Goal: Transaction & Acquisition: Subscribe to service/newsletter

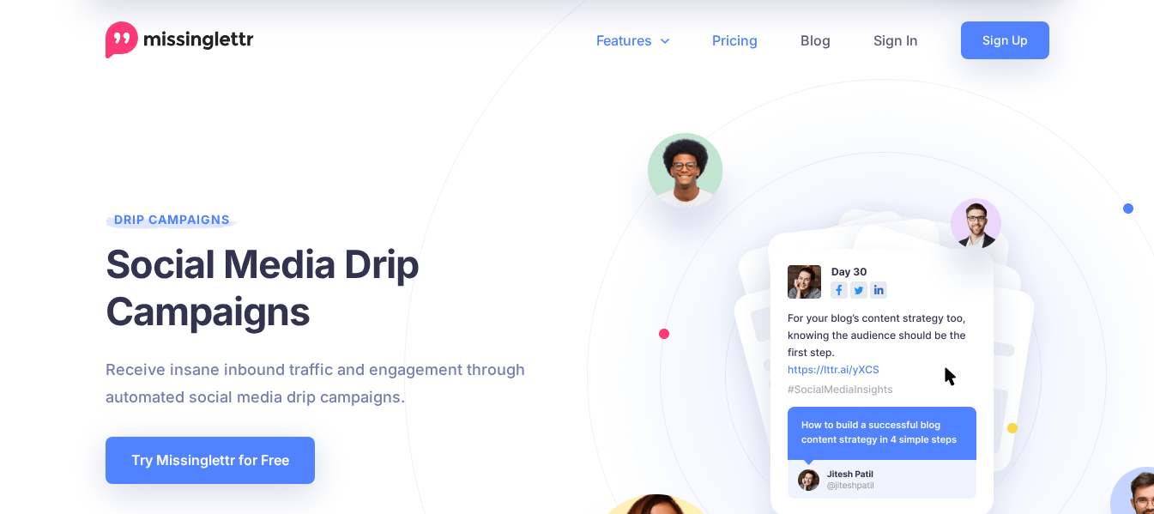
click at [751, 42] on link "Pricing" at bounding box center [735, 40] width 88 height 38
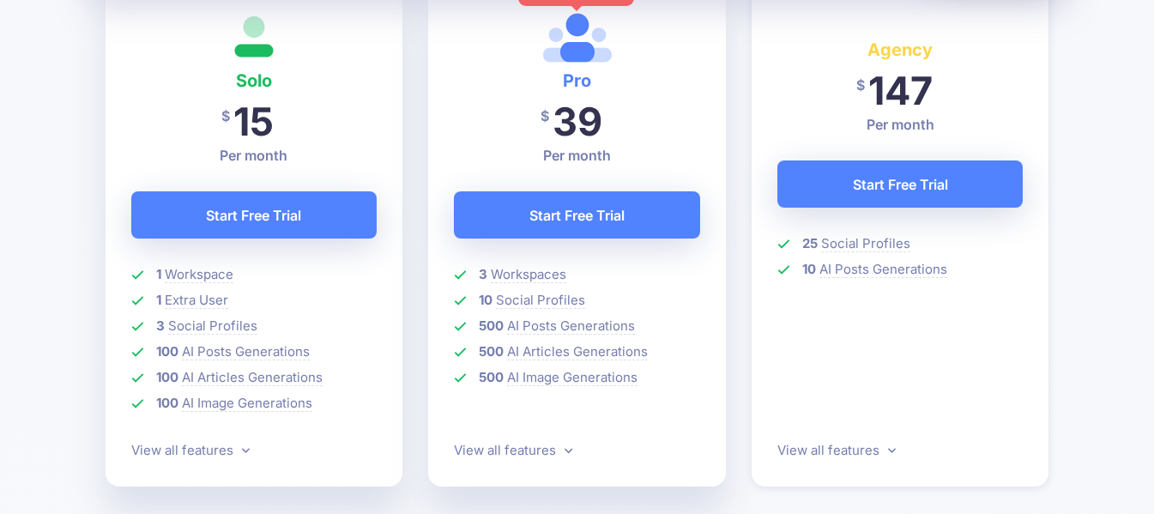
scroll to position [600, 0]
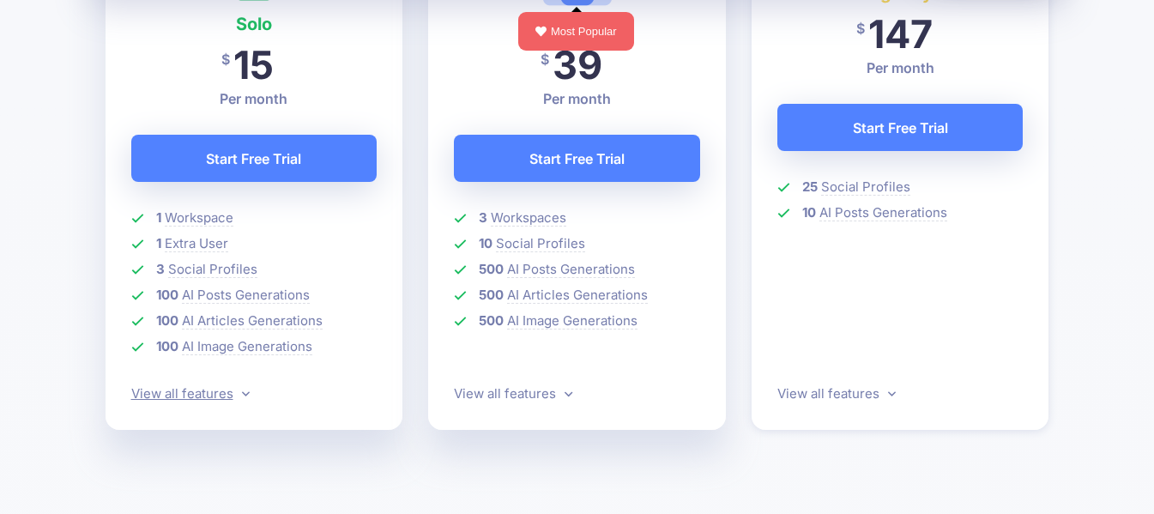
click at [232, 399] on link "View all features" at bounding box center [190, 393] width 118 height 16
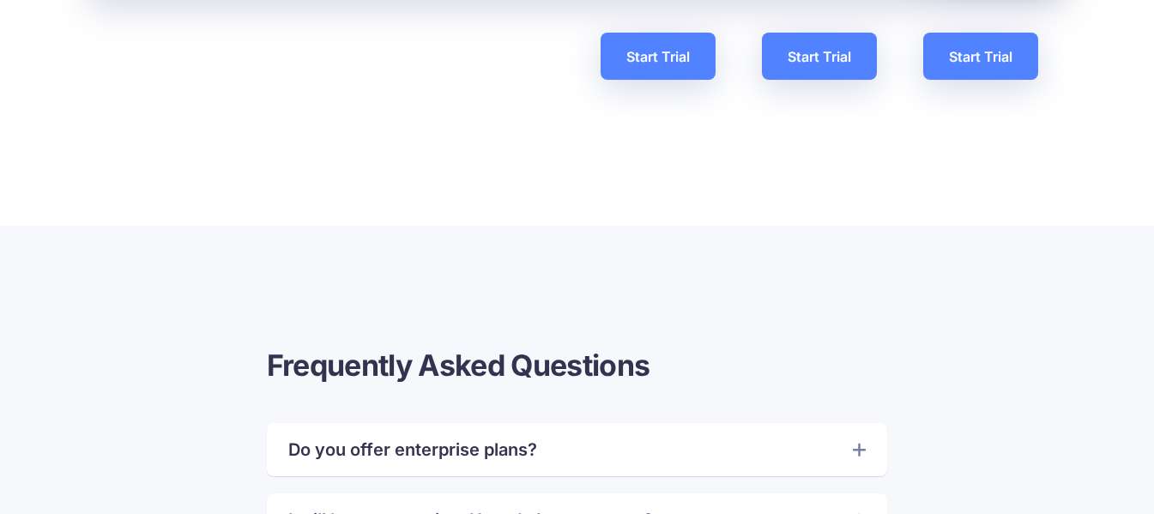
scroll to position [3774, 0]
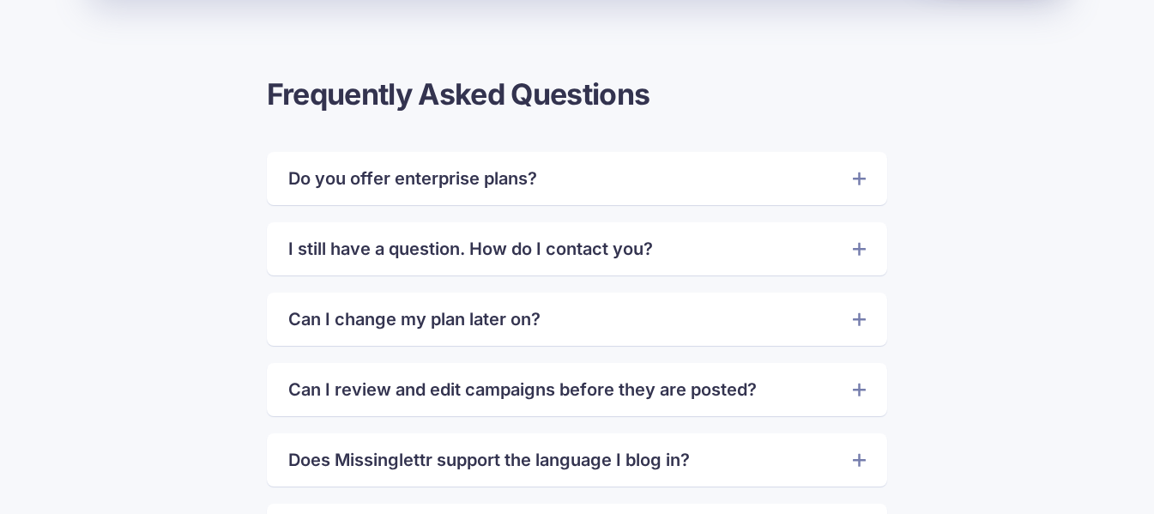
click at [862, 182] on icon at bounding box center [859, 177] width 13 height 17
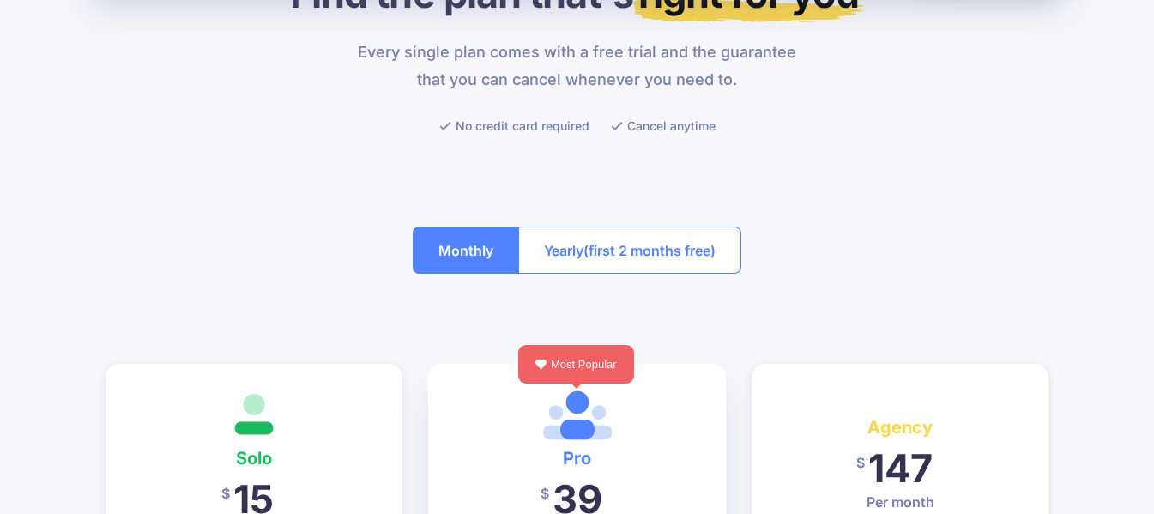
scroll to position [0, 0]
